Goal: Task Accomplishment & Management: Manage account settings

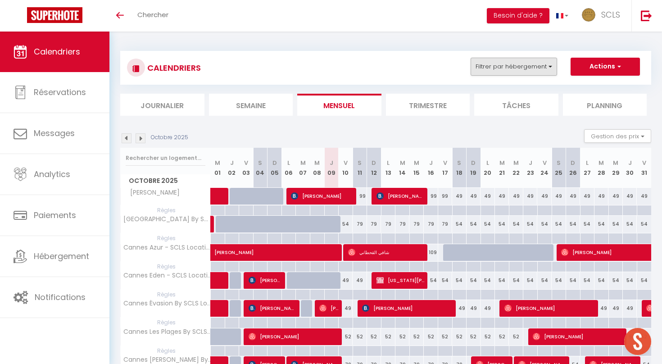
click at [540, 66] on button "Filtrer par hébergement" at bounding box center [514, 67] width 87 height 18
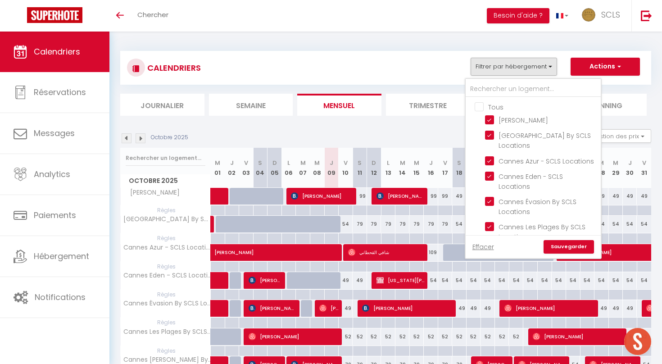
click at [495, 106] on input "Tous" at bounding box center [542, 106] width 135 height 9
checkbox input "true"
click at [557, 238] on div "Effacer Sauvegarder" at bounding box center [533, 246] width 135 height 23
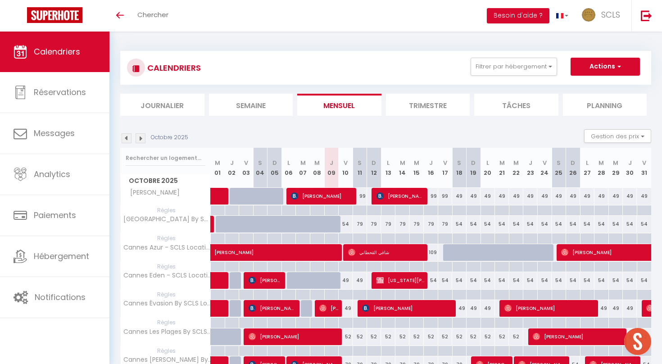
click at [557, 241] on div at bounding box center [559, 238] width 14 height 10
type input "[DATE]"
select select
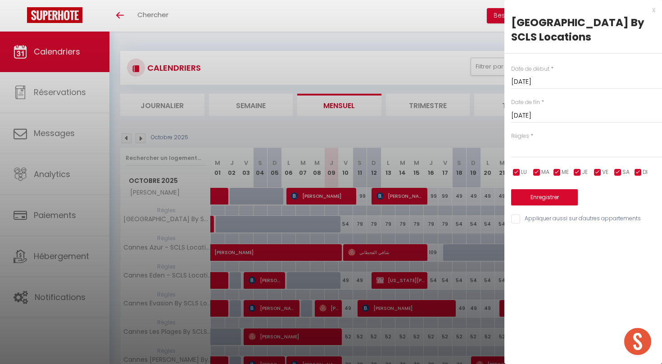
click at [492, 68] on div at bounding box center [331, 182] width 662 height 364
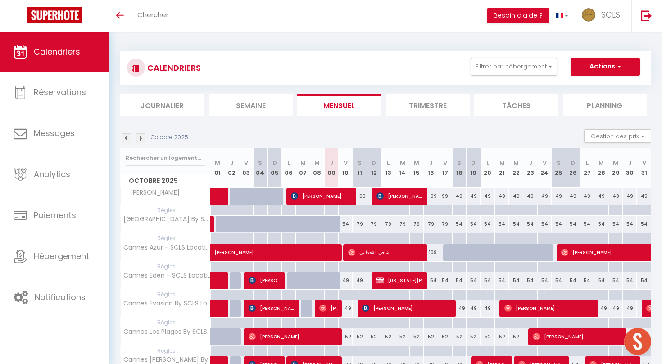
click at [177, 103] on li "Journalier" at bounding box center [162, 105] width 84 height 22
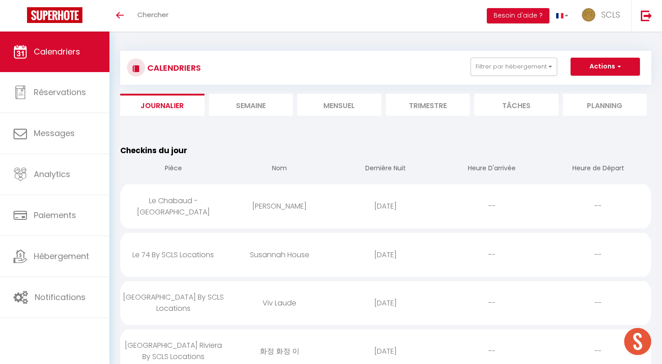
click at [312, 102] on li "Mensuel" at bounding box center [339, 105] width 84 height 22
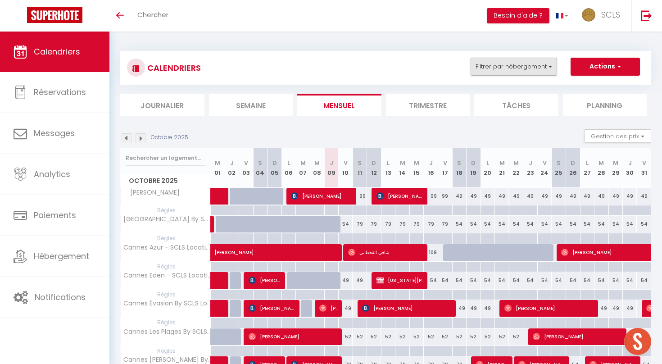
click at [535, 66] on button "Filtrer par hébergement" at bounding box center [514, 67] width 87 height 18
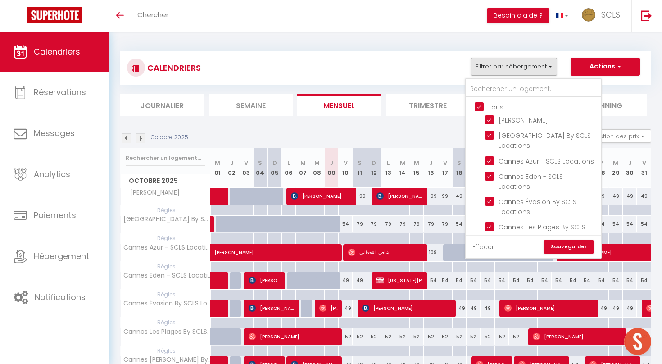
click at [483, 107] on input "Tous" at bounding box center [542, 106] width 135 height 9
checkbox input "false"
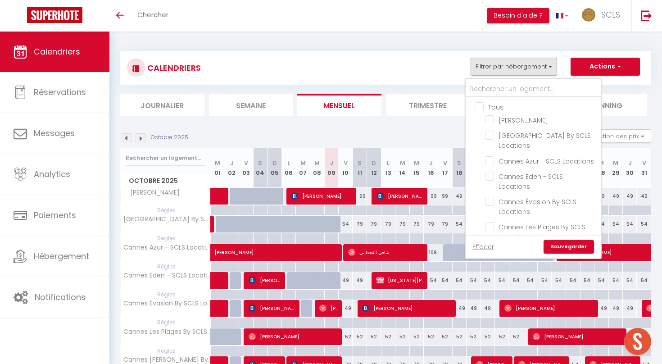
checkbox input "false"
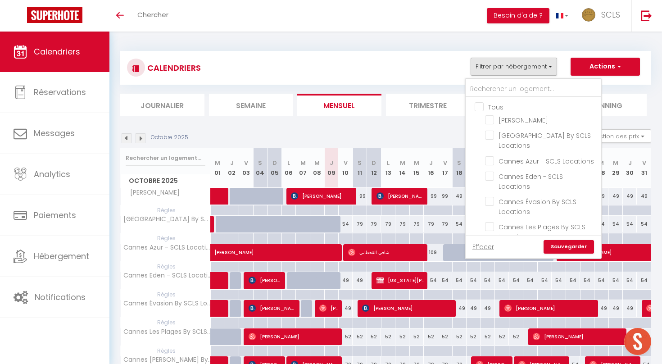
checkbox input "false"
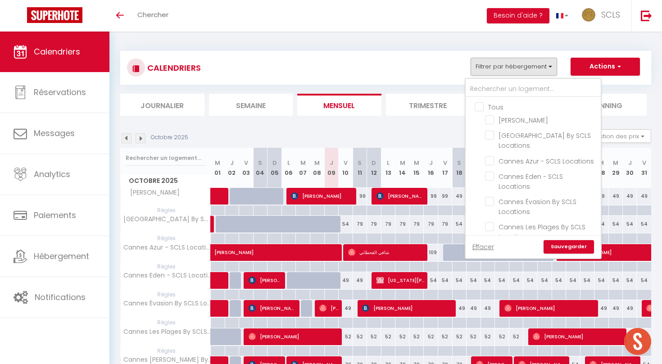
checkbox input "false"
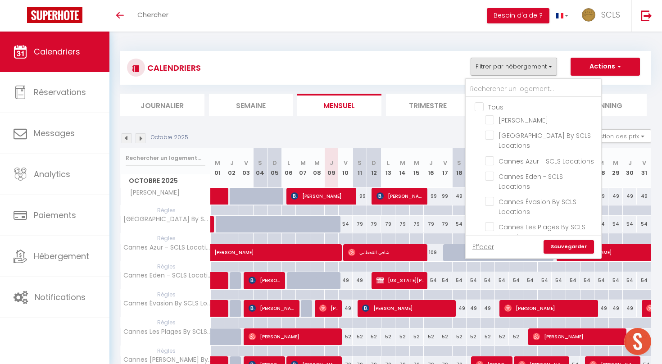
checkbox input "false"
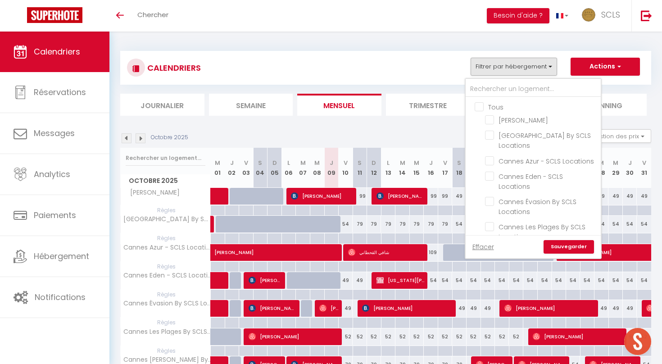
checkbox input "false"
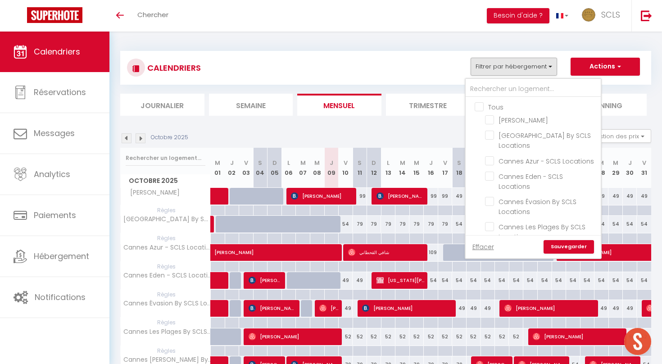
checkbox input "false"
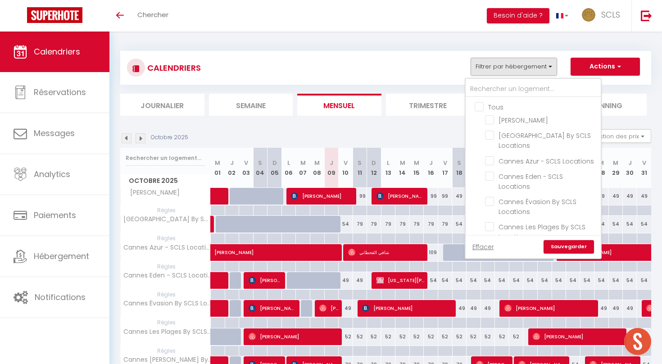
checkbox input "false"
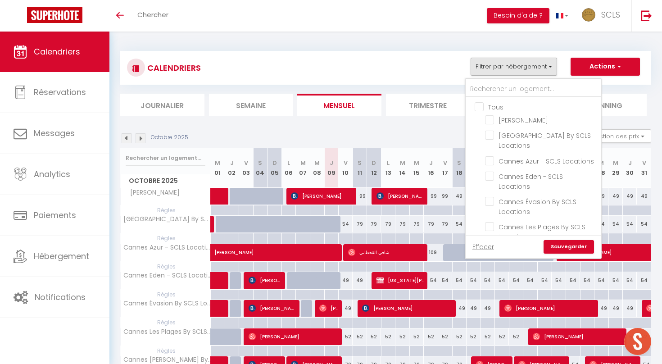
checkbox input "false"
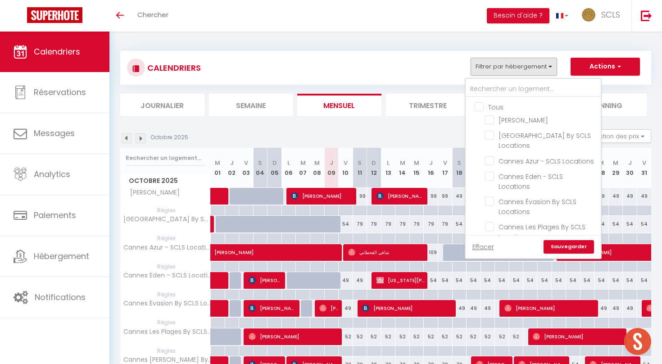
checkbox input "false"
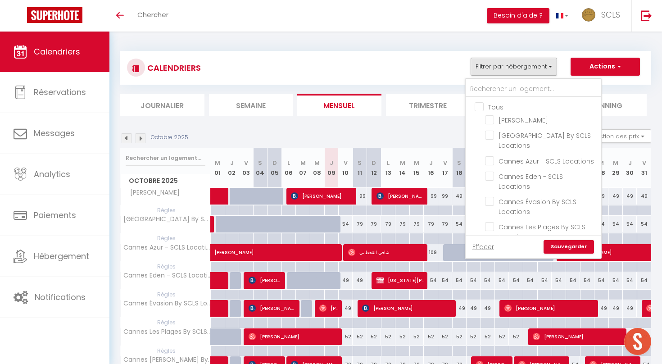
checkbox input "false"
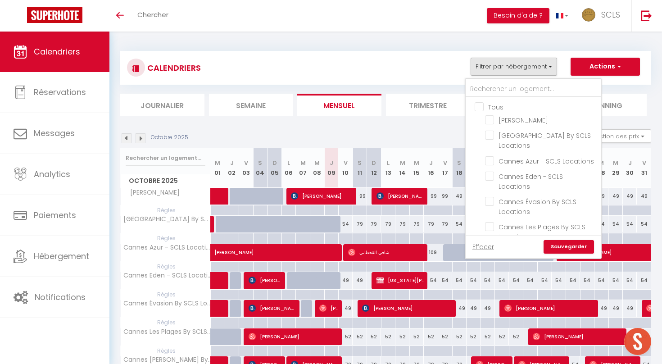
checkbox input "false"
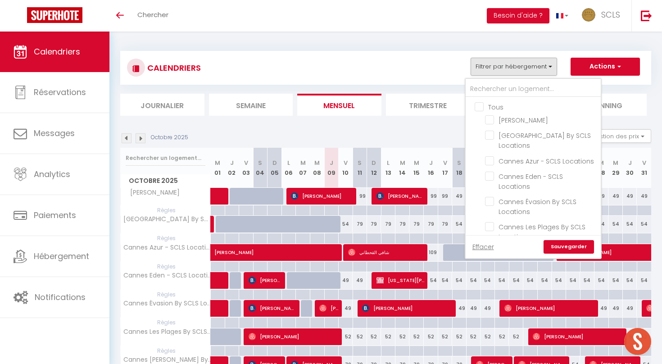
checkbox input "false"
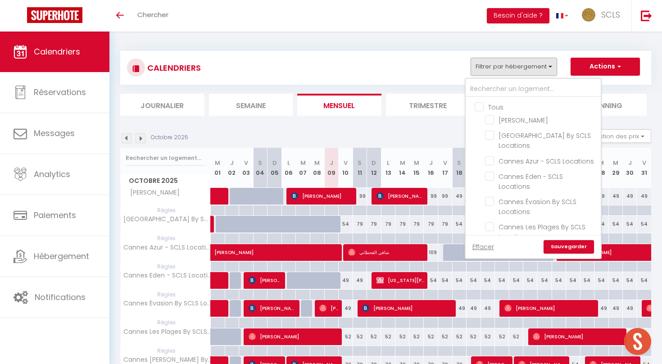
checkbox input "false"
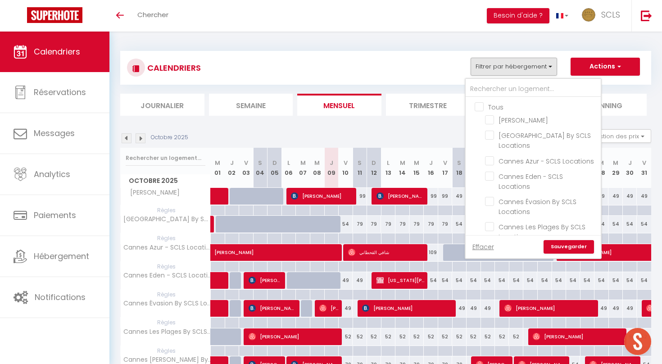
checkbox input "false"
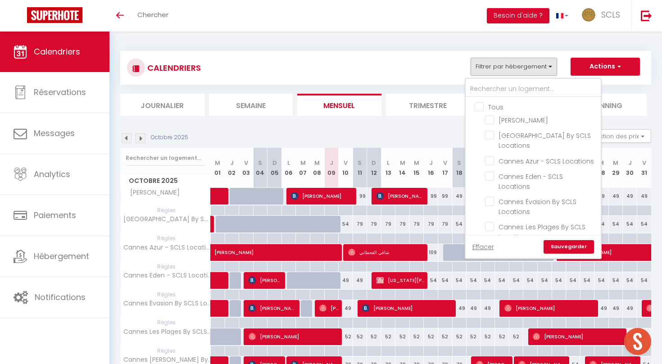
checkbox input "false"
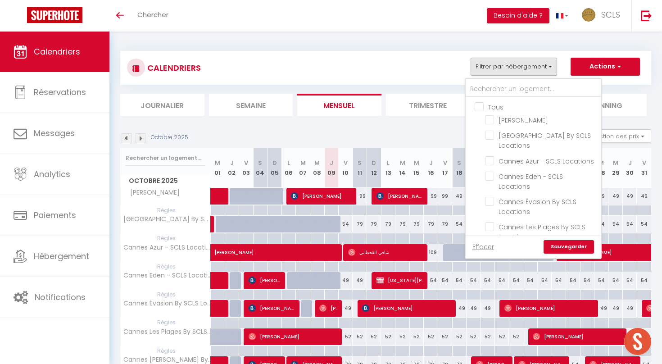
checkbox input "false"
click at [564, 244] on link "Sauvegarder" at bounding box center [569, 247] width 50 height 14
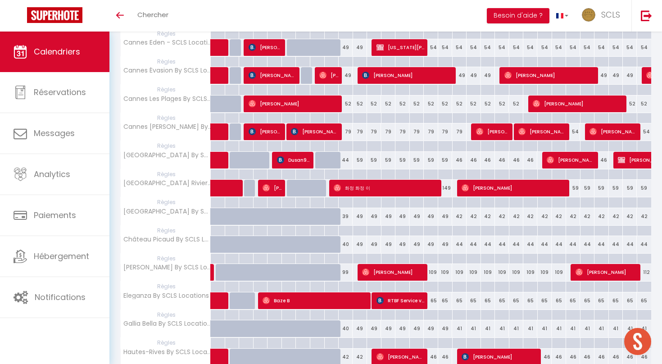
scroll to position [233, 0]
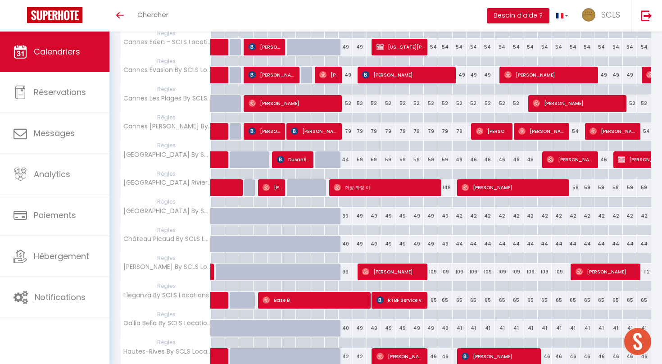
click at [345, 214] on div "39" at bounding box center [346, 216] width 14 height 17
type input "39"
type input "Ven 10 Octobre 2025"
type input "[DATE]"
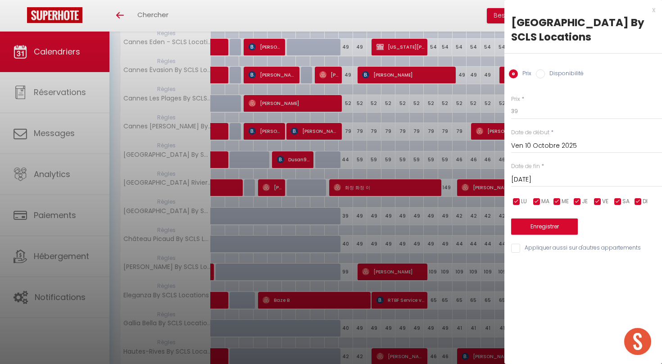
click at [531, 179] on input "[DATE]" at bounding box center [586, 180] width 151 height 12
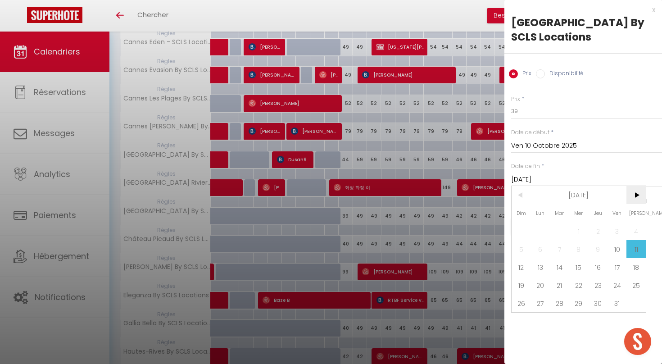
click at [638, 200] on span ">" at bounding box center [636, 195] width 19 height 18
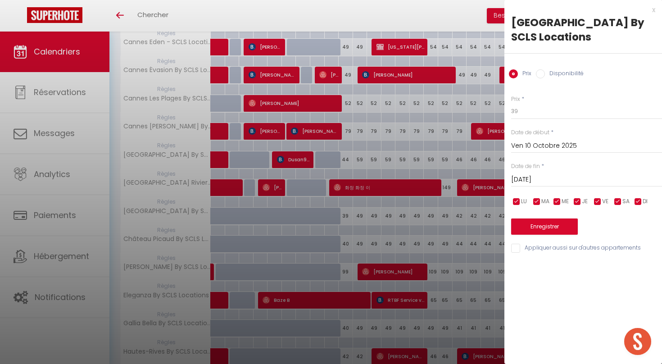
click at [322, 129] on div at bounding box center [331, 182] width 662 height 364
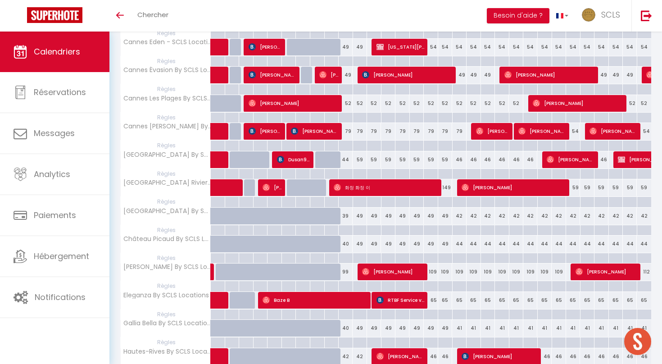
scroll to position [0, 0]
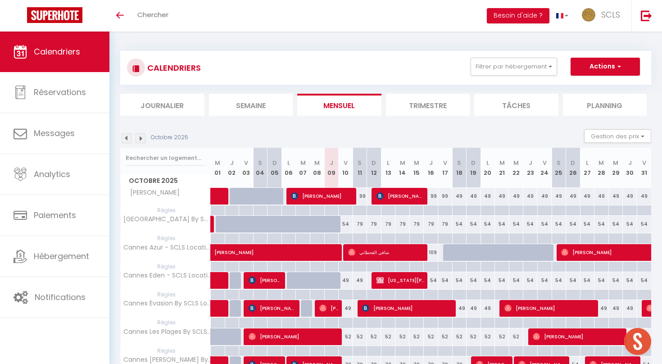
click at [141, 138] on img at bounding box center [141, 138] width 10 height 10
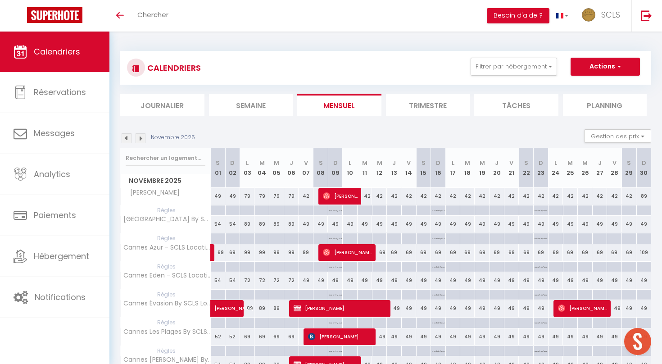
click at [123, 140] on img at bounding box center [127, 138] width 10 height 10
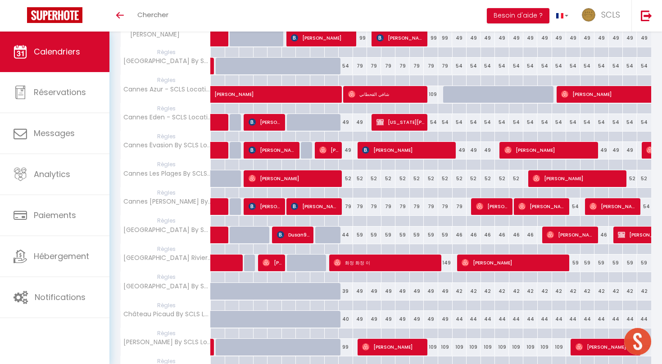
scroll to position [228, 0]
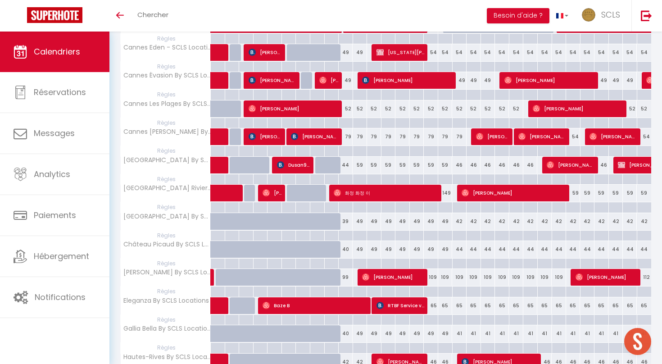
click at [346, 219] on div "39" at bounding box center [346, 221] width 14 height 17
type input "39"
type input "Ven 10 Octobre 2025"
type input "[DATE]"
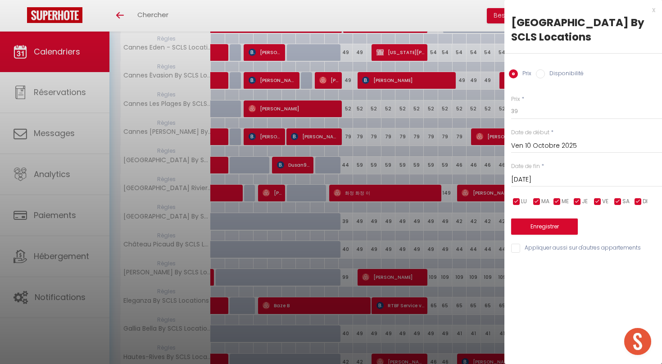
click at [526, 181] on input "[DATE]" at bounding box center [586, 180] width 151 height 12
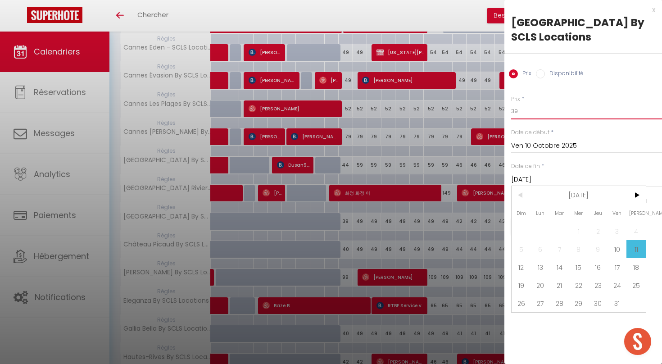
click at [534, 113] on input "39" at bounding box center [586, 111] width 151 height 16
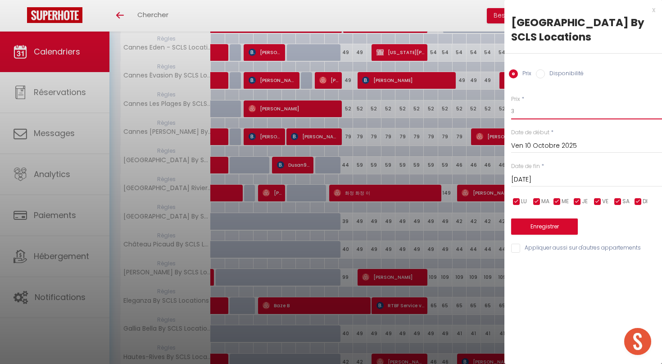
type input "39"
click at [544, 177] on input "[DATE]" at bounding box center [586, 180] width 151 height 12
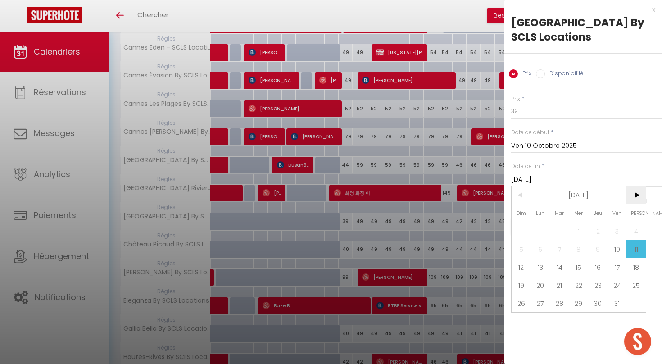
click at [632, 191] on span ">" at bounding box center [636, 195] width 19 height 18
click at [631, 233] on span "1" at bounding box center [636, 231] width 19 height 18
type input "[DATE]"
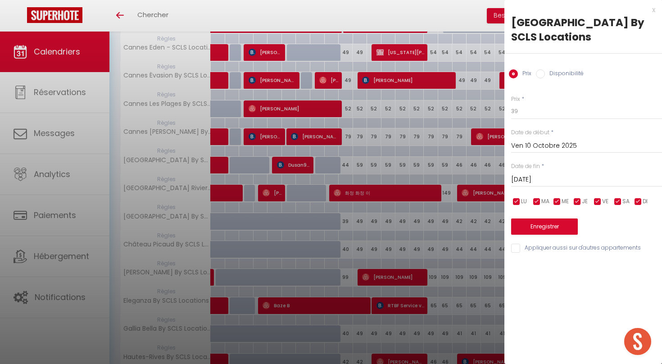
click at [554, 228] on button "Enregistrer" at bounding box center [544, 227] width 67 height 16
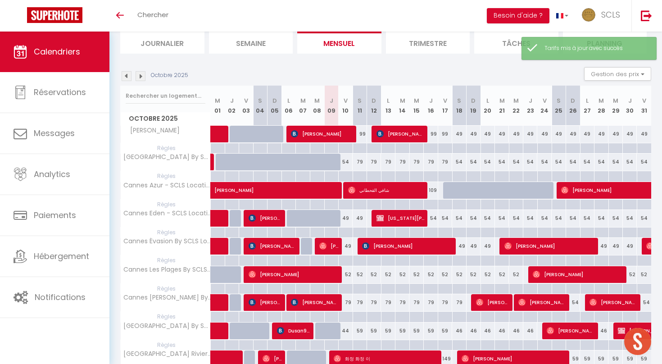
scroll to position [0, 0]
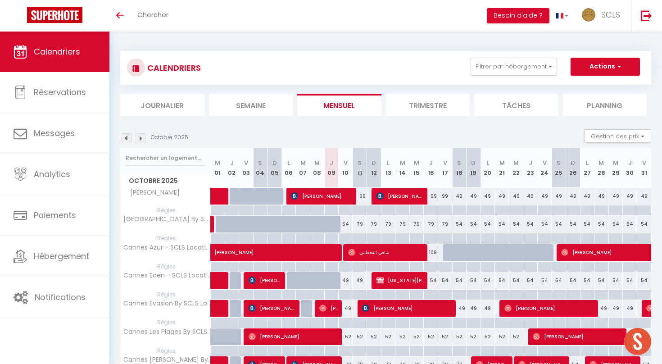
click at [141, 138] on img at bounding box center [141, 138] width 10 height 10
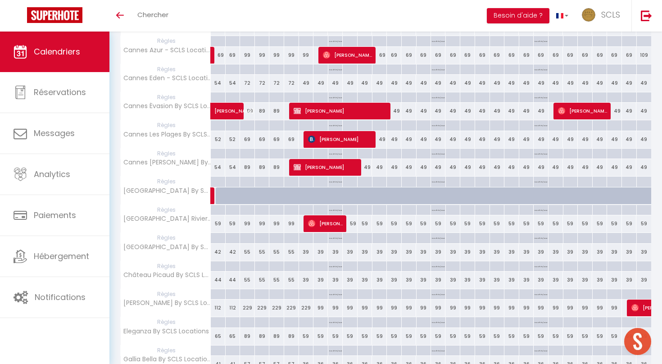
scroll to position [198, 0]
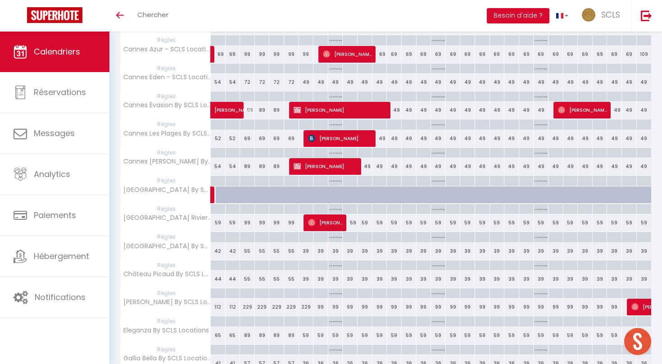
click at [216, 249] on div "42" at bounding box center [218, 251] width 15 height 17
type input "42"
type input "[DATE]"
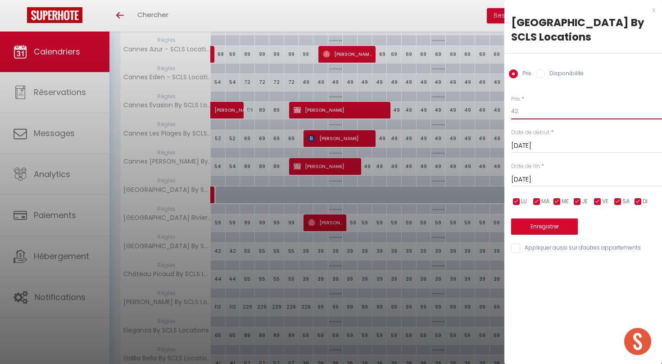
click at [545, 112] on input "42" at bounding box center [586, 111] width 151 height 16
type input "4"
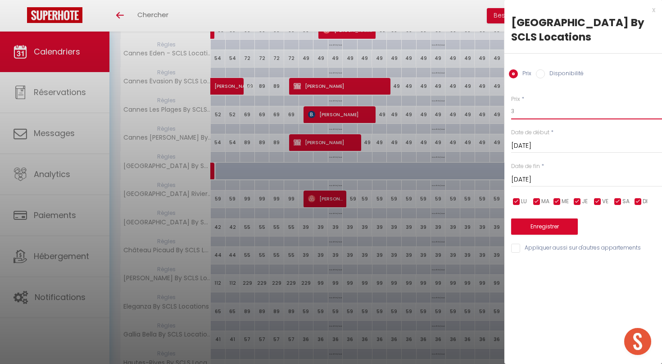
scroll to position [223, 0]
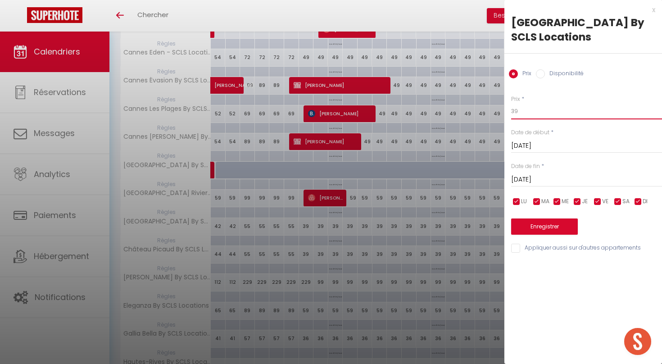
type input "39"
click at [564, 182] on input "[DATE]" at bounding box center [586, 180] width 151 height 12
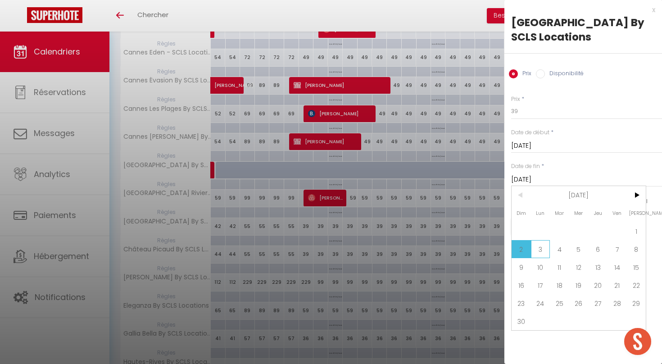
click at [544, 251] on span "3" at bounding box center [540, 249] width 19 height 18
type input "[DATE]"
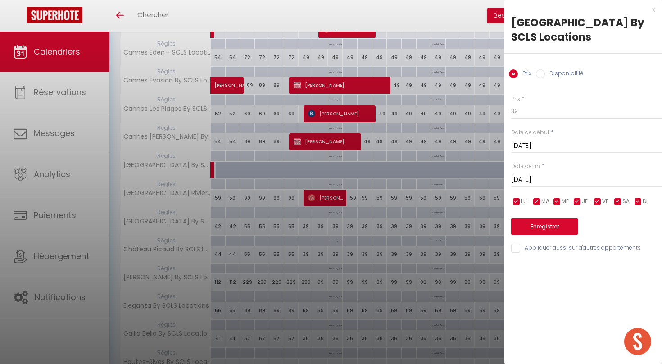
click at [549, 225] on button "Enregistrer" at bounding box center [544, 227] width 67 height 16
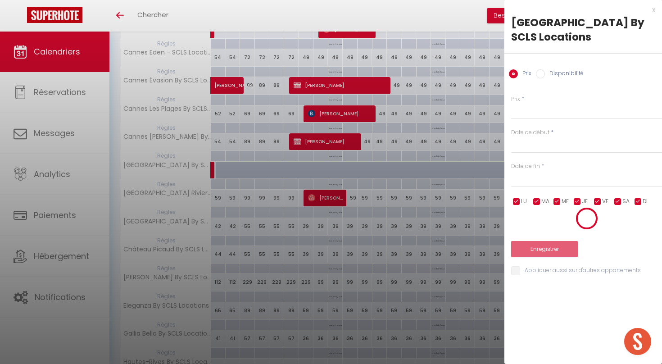
scroll to position [32, 0]
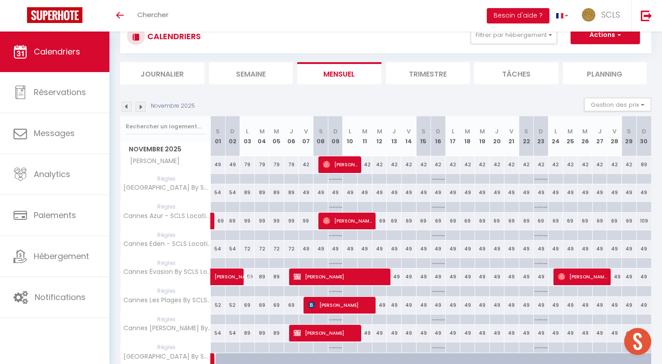
click at [174, 72] on li "Journalier" at bounding box center [162, 73] width 84 height 22
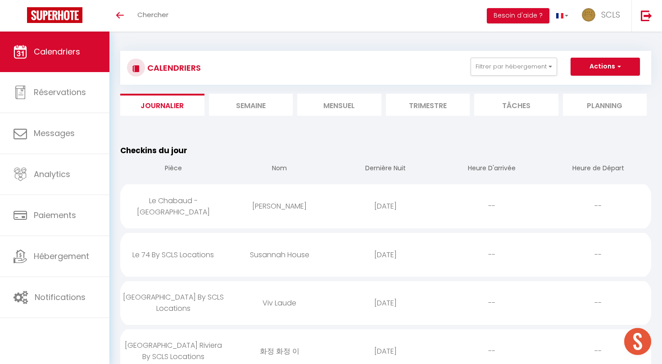
click at [344, 109] on li "Mensuel" at bounding box center [339, 105] width 84 height 22
